Goal: Task Accomplishment & Management: Use online tool/utility

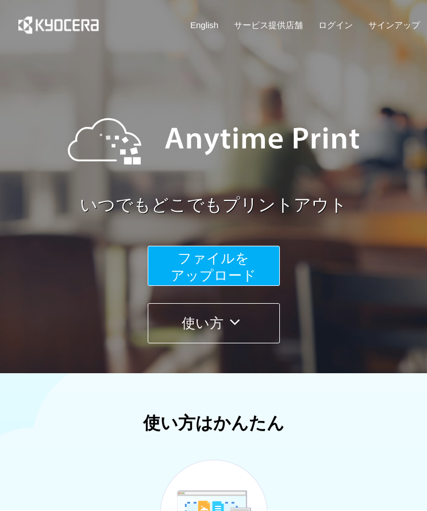
click at [249, 263] on button "ファイルを ​​アップロード" at bounding box center [214, 266] width 132 height 40
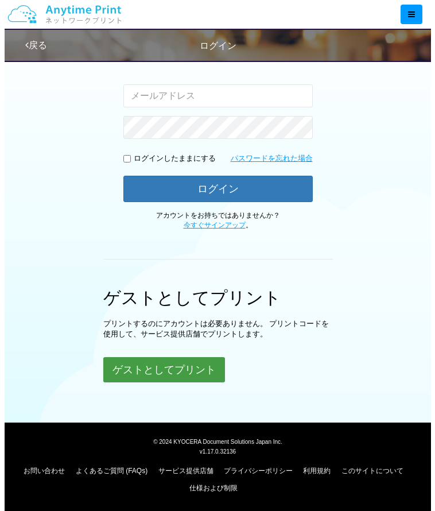
scroll to position [186, 0]
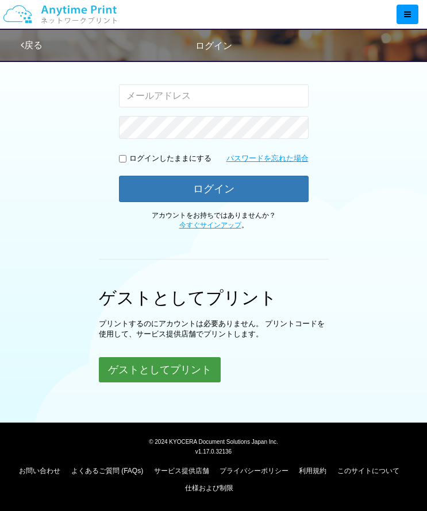
click at [216, 370] on button "ゲストとしてプリント" at bounding box center [160, 369] width 122 height 25
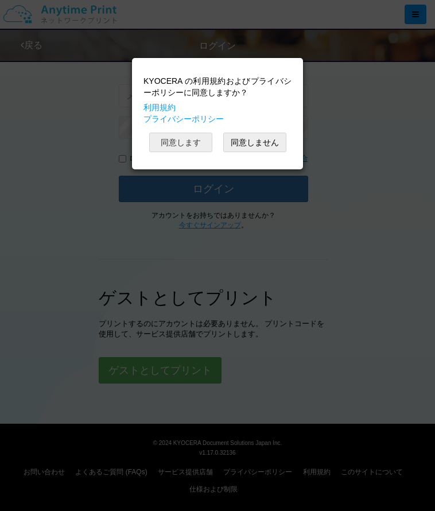
click at [193, 148] on button "同意します" at bounding box center [180, 143] width 63 height 20
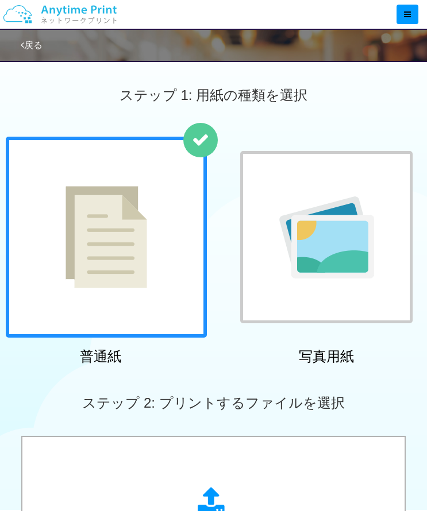
click at [191, 220] on div at bounding box center [106, 237] width 201 height 201
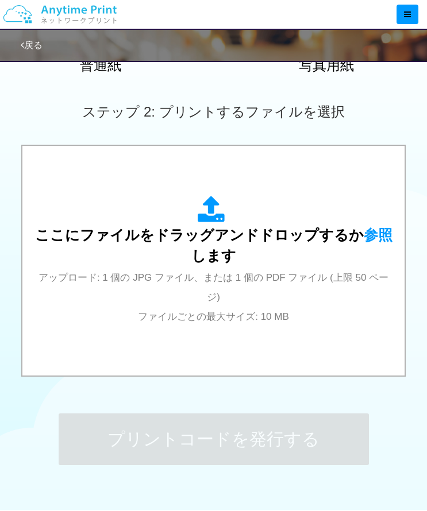
scroll to position [292, 0]
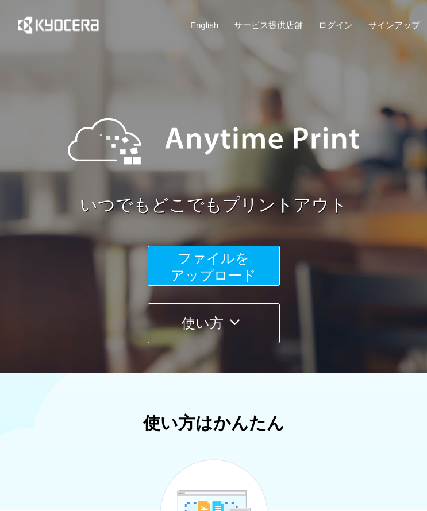
click at [227, 257] on span "ファイルを ​​アップロード" at bounding box center [214, 266] width 86 height 33
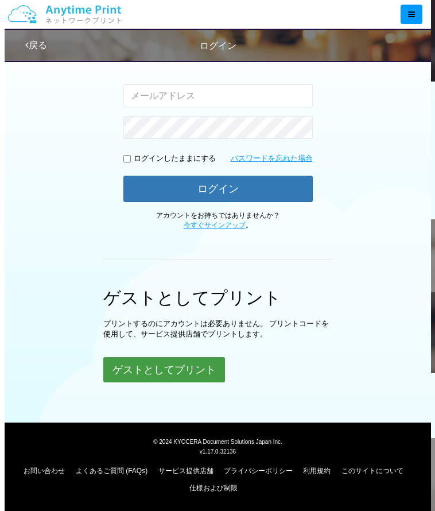
scroll to position [186, 0]
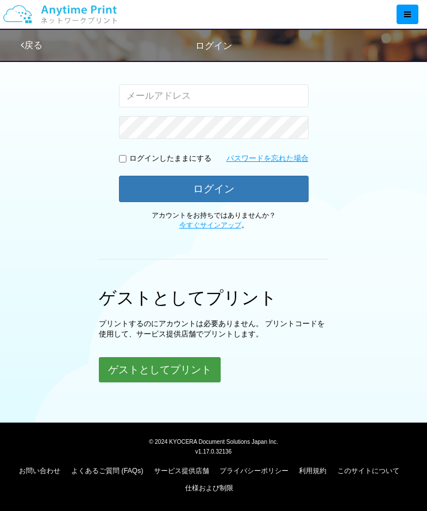
click at [140, 365] on button "ゲストとしてプリント" at bounding box center [160, 369] width 122 height 25
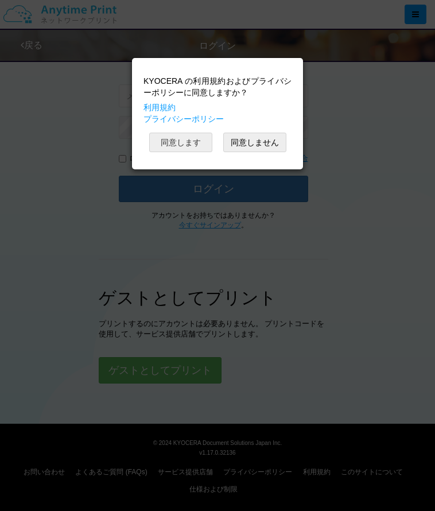
click at [201, 144] on button "同意します" at bounding box center [180, 143] width 63 height 20
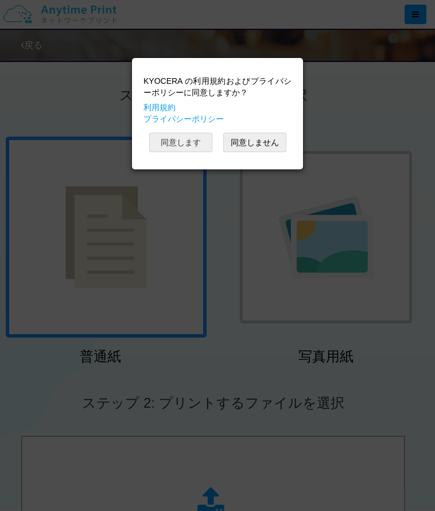
click at [188, 146] on button "同意します" at bounding box center [180, 143] width 63 height 20
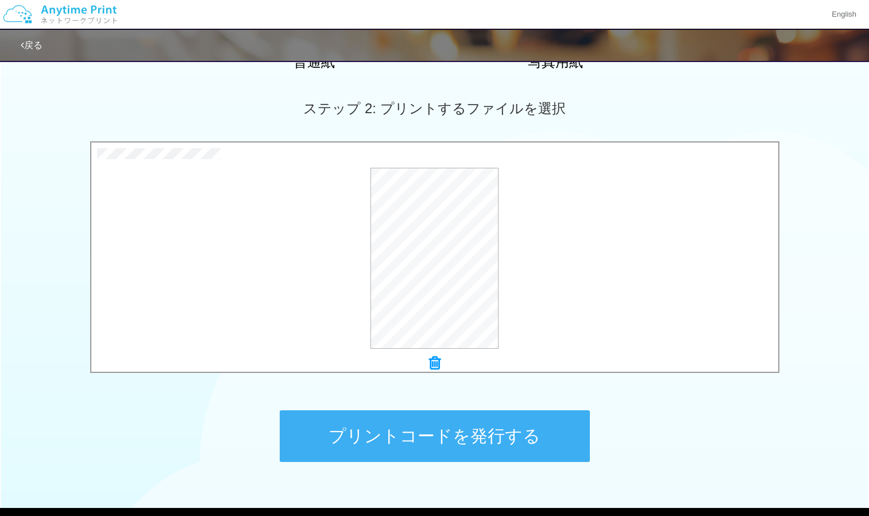
scroll to position [358, 0]
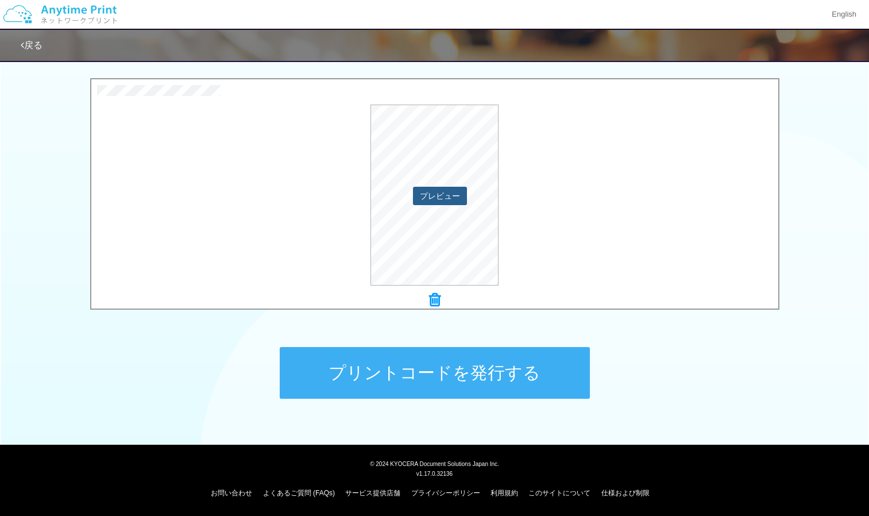
click at [435, 193] on button "プレビュー" at bounding box center [440, 196] width 54 height 18
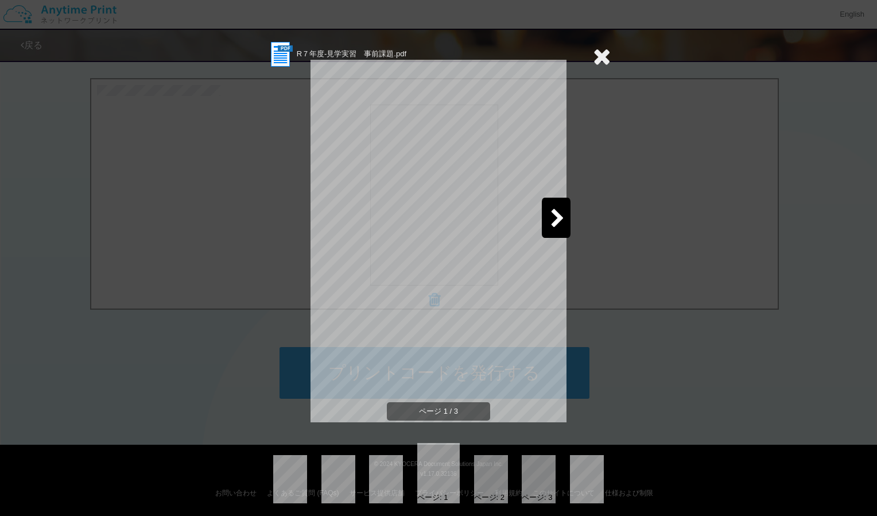
click at [435, 221] on div at bounding box center [556, 218] width 29 height 40
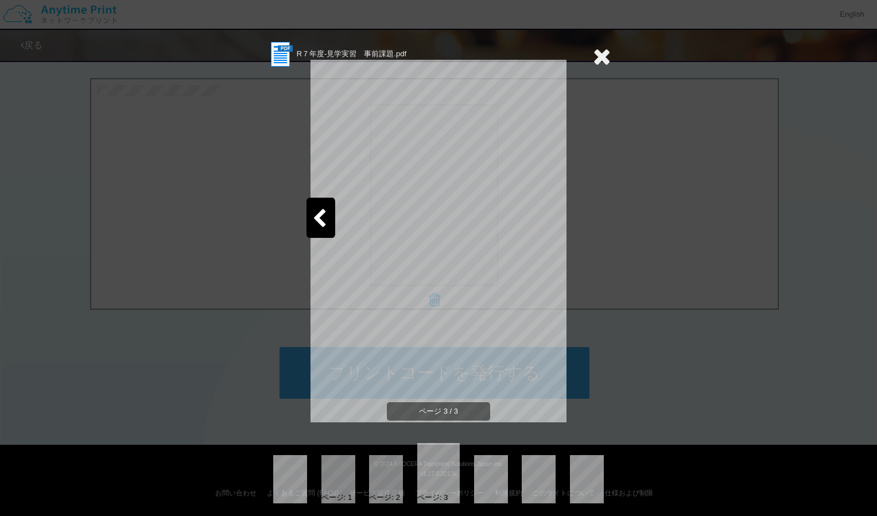
click at [324, 220] on div at bounding box center [321, 218] width 29 height 40
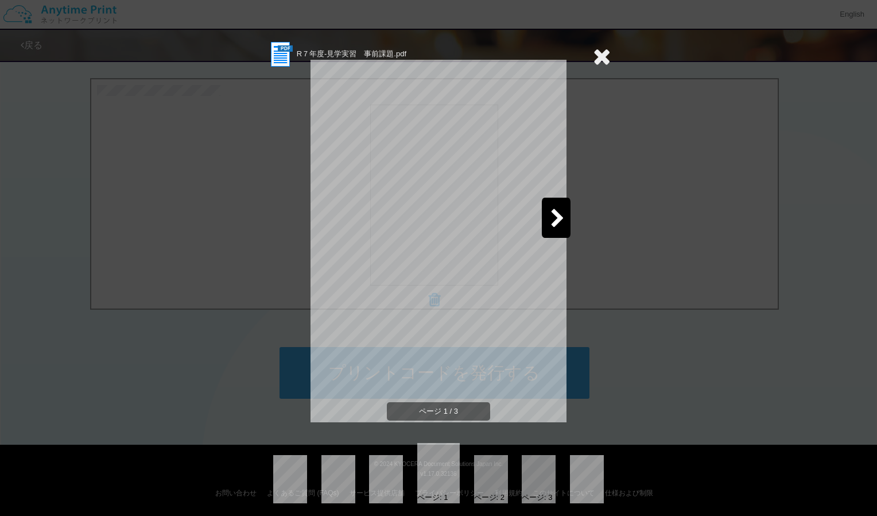
click at [435, 63] on icon at bounding box center [602, 56] width 18 height 23
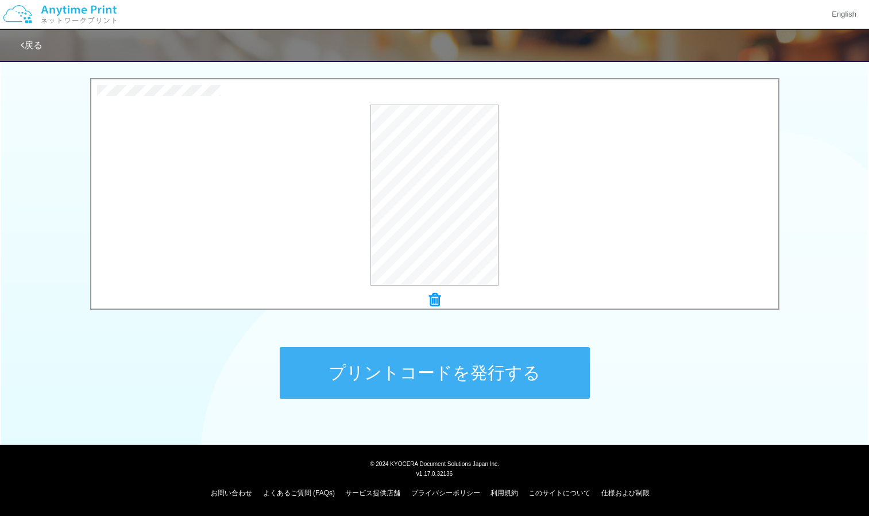
click at [435, 361] on button "プリントコードを発行する" at bounding box center [435, 373] width 310 height 52
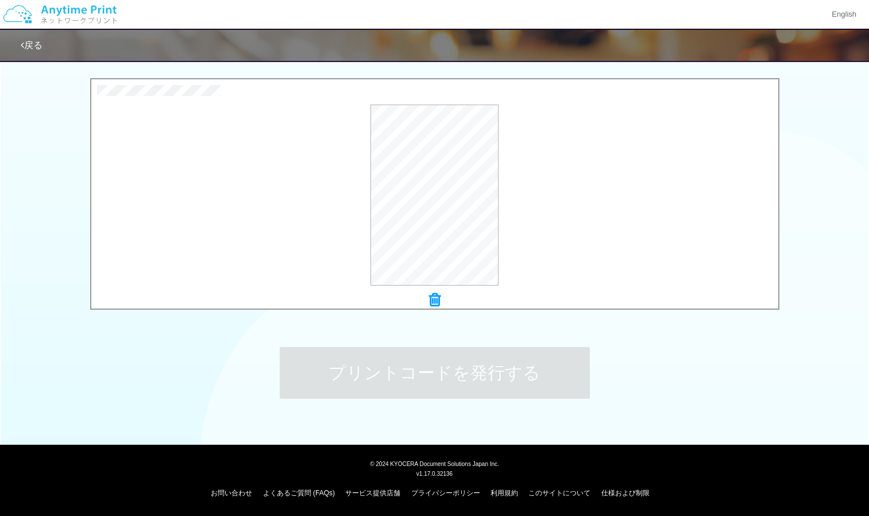
scroll to position [0, 0]
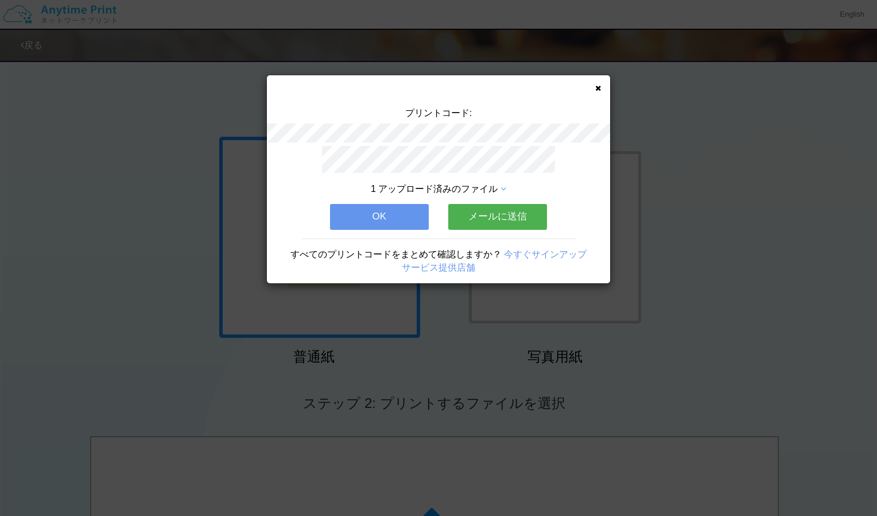
click at [415, 219] on button "OK" at bounding box center [379, 216] width 99 height 25
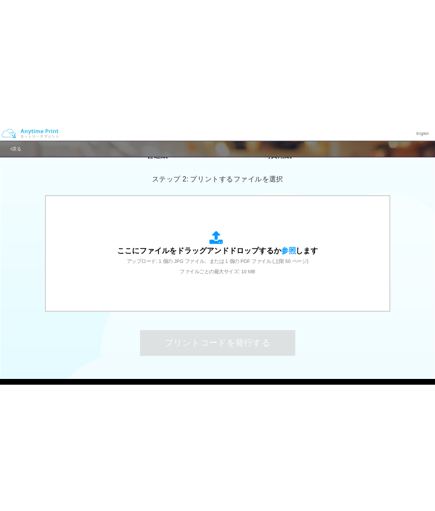
scroll to position [299, 0]
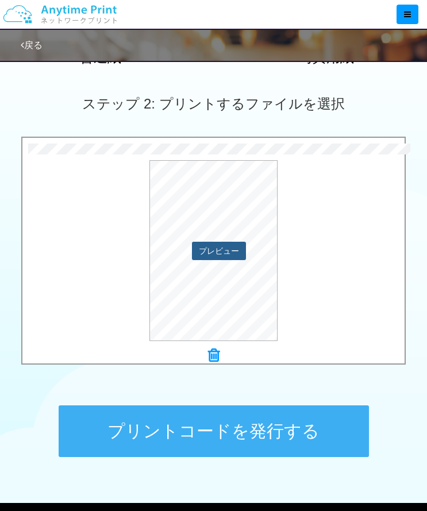
click at [213, 250] on button "プレビュー" at bounding box center [219, 251] width 54 height 18
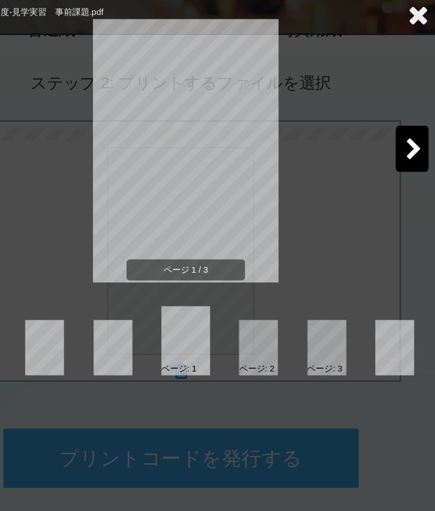
click at [270, 323] on div at bounding box center [281, 335] width 34 height 48
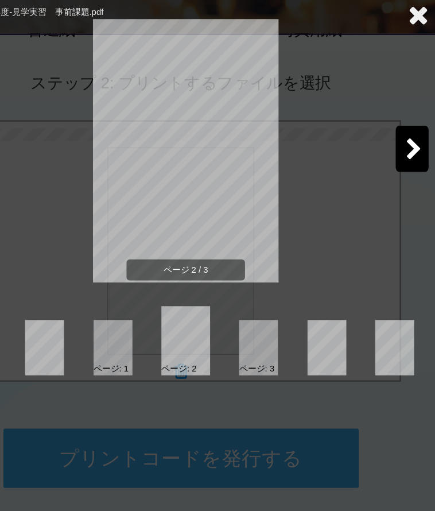
click at [273, 326] on div at bounding box center [281, 335] width 34 height 48
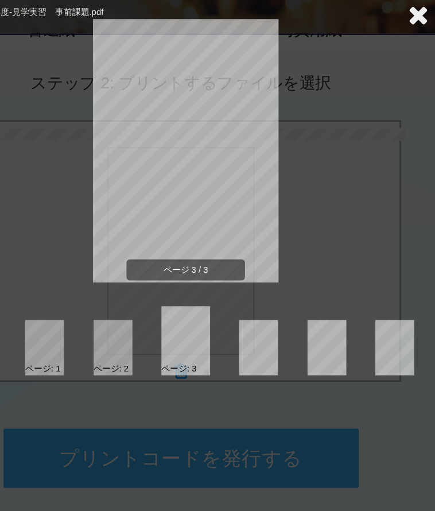
click at [336, 403] on div "R７年度-見学実習　事前課題.pdf ページ 3 / 3 ページ: 1 ページ: 2 ページ: 3" at bounding box center [217, 255] width 435 height 511
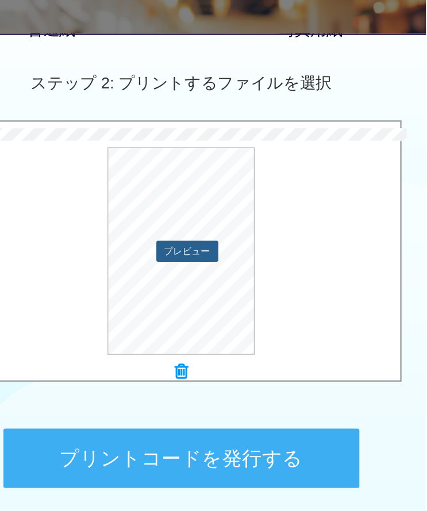
click at [215, 254] on button "プレビュー" at bounding box center [219, 251] width 54 height 18
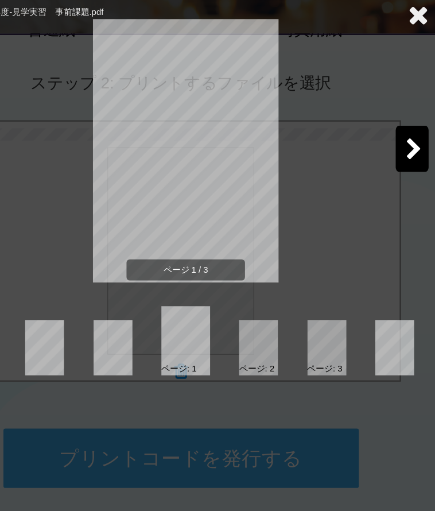
click at [411, 177] on div at bounding box center [415, 161] width 29 height 40
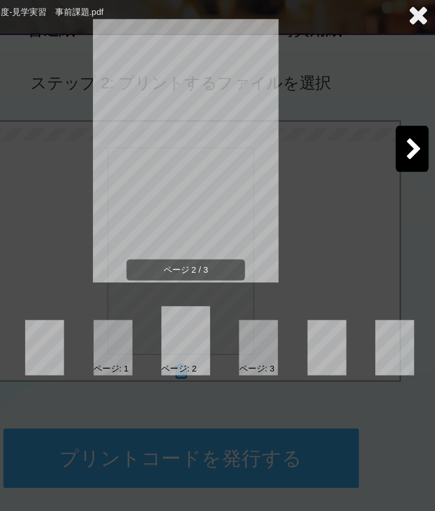
click at [411, 177] on div at bounding box center [415, 161] width 29 height 40
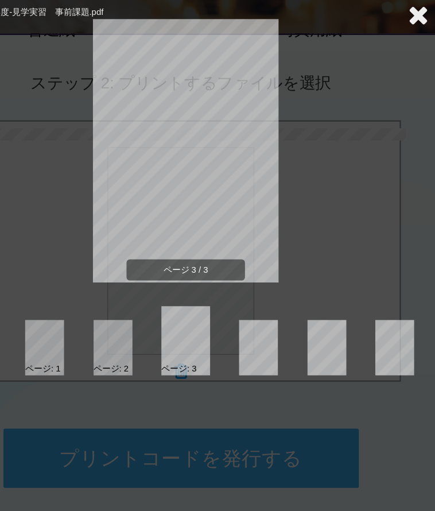
click at [102, 331] on div at bounding box center [95, 335] width 34 height 48
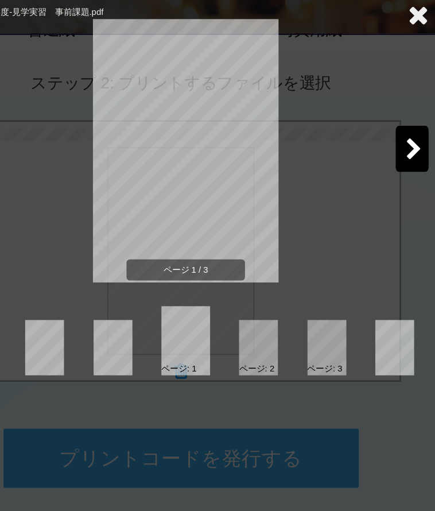
click at [401, 162] on div at bounding box center [415, 161] width 29 height 40
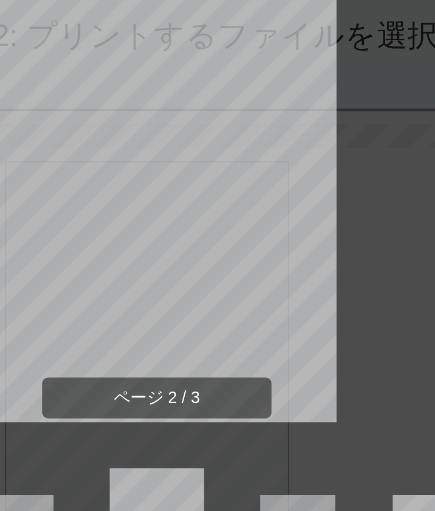
click at [301, 139] on div "ページ 2 / 3" at bounding box center [218, 172] width 424 height 230
click at [312, 115] on div "ページ 2 / 3" at bounding box center [218, 172] width 424 height 230
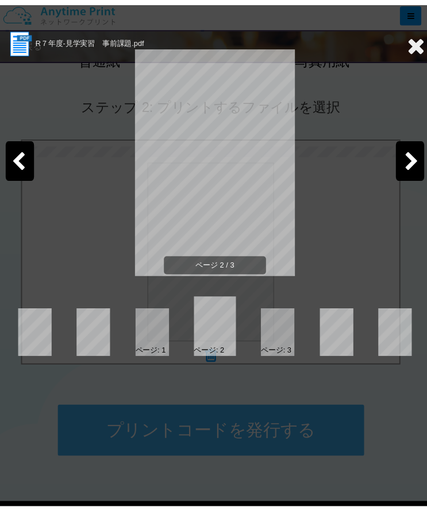
scroll to position [296, 0]
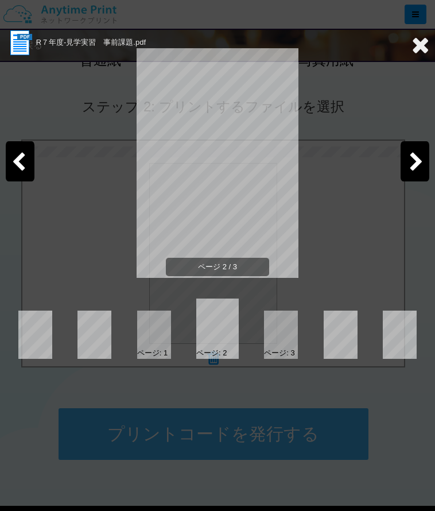
click at [425, 53] on icon at bounding box center [421, 44] width 18 height 23
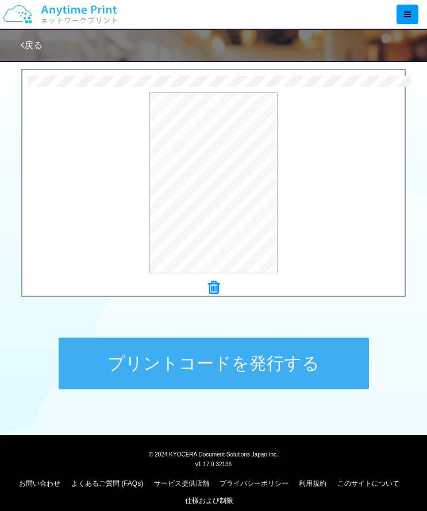
scroll to position [368, 0]
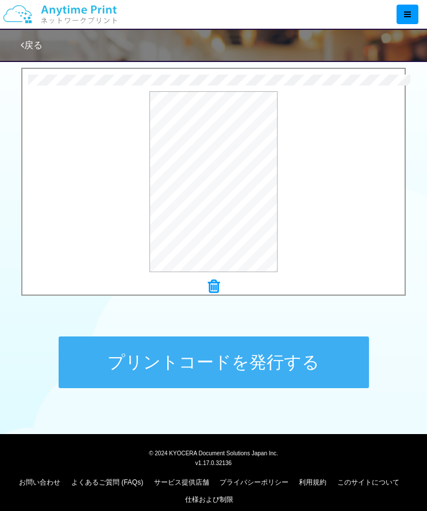
click at [211, 290] on icon at bounding box center [213, 286] width 11 height 15
click at [0, 0] on button "プレビュー" at bounding box center [0, 0] width 0 height 0
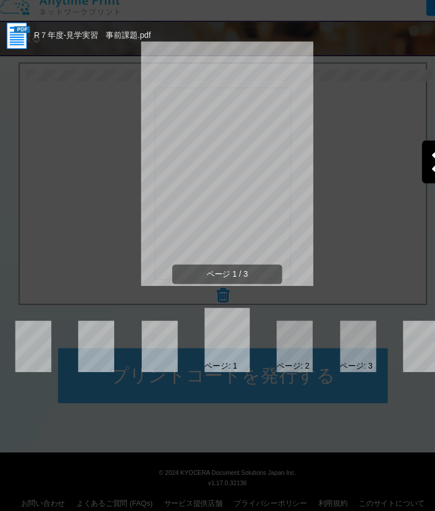
click at [405, 171] on div at bounding box center [415, 161] width 29 height 40
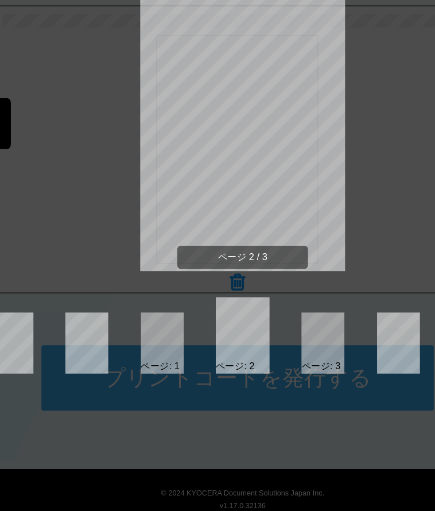
click at [334, 141] on div "ページ 2 / 3" at bounding box center [218, 172] width 424 height 230
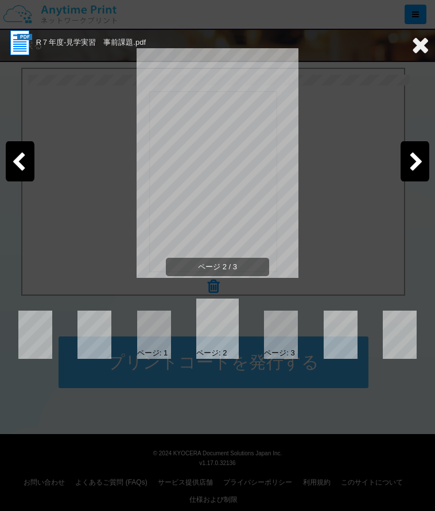
click at [417, 47] on icon at bounding box center [421, 44] width 18 height 23
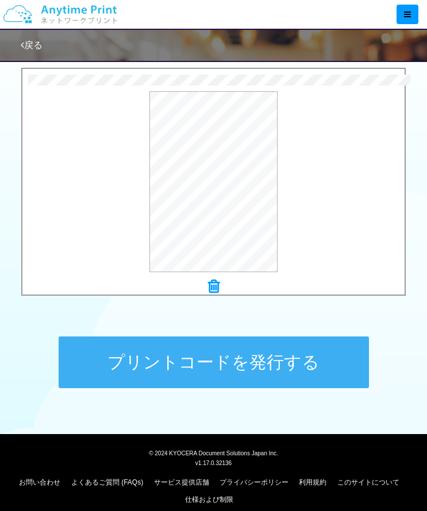
click at [208, 289] on icon at bounding box center [213, 286] width 11 height 15
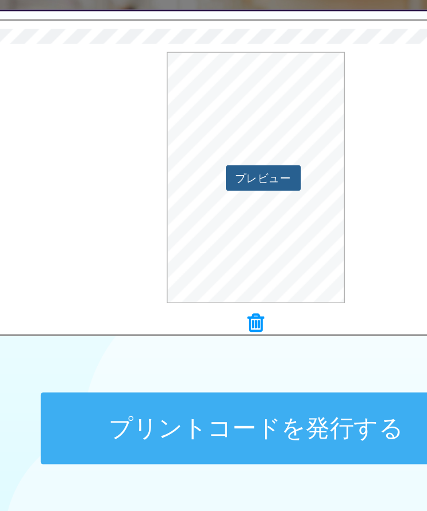
click at [225, 181] on button "プレビュー" at bounding box center [219, 182] width 54 height 18
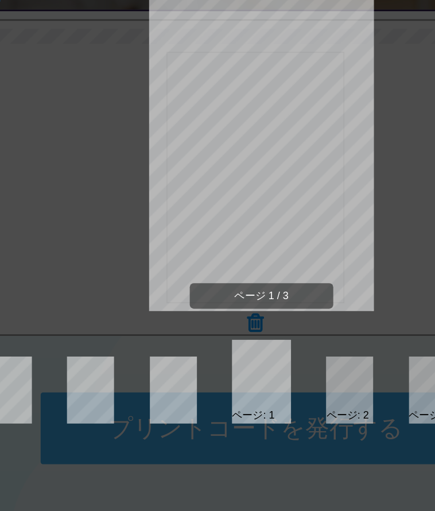
click at [284, 347] on div at bounding box center [281, 335] width 34 height 48
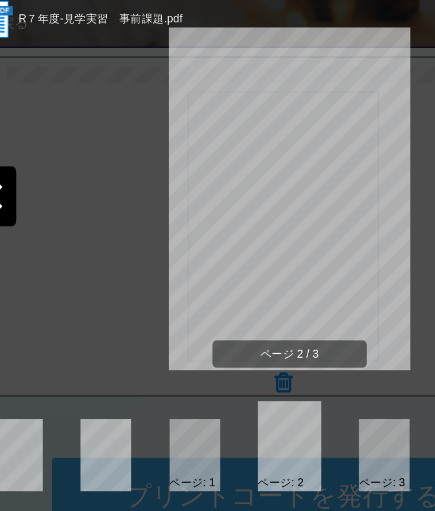
click at [112, 233] on div "ページ 2 / 3" at bounding box center [218, 172] width 424 height 230
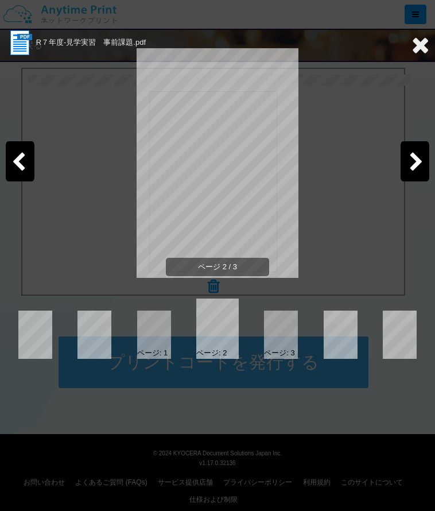
click at [417, 45] on icon at bounding box center [421, 44] width 18 height 23
